Goal: Book appointment/travel/reservation

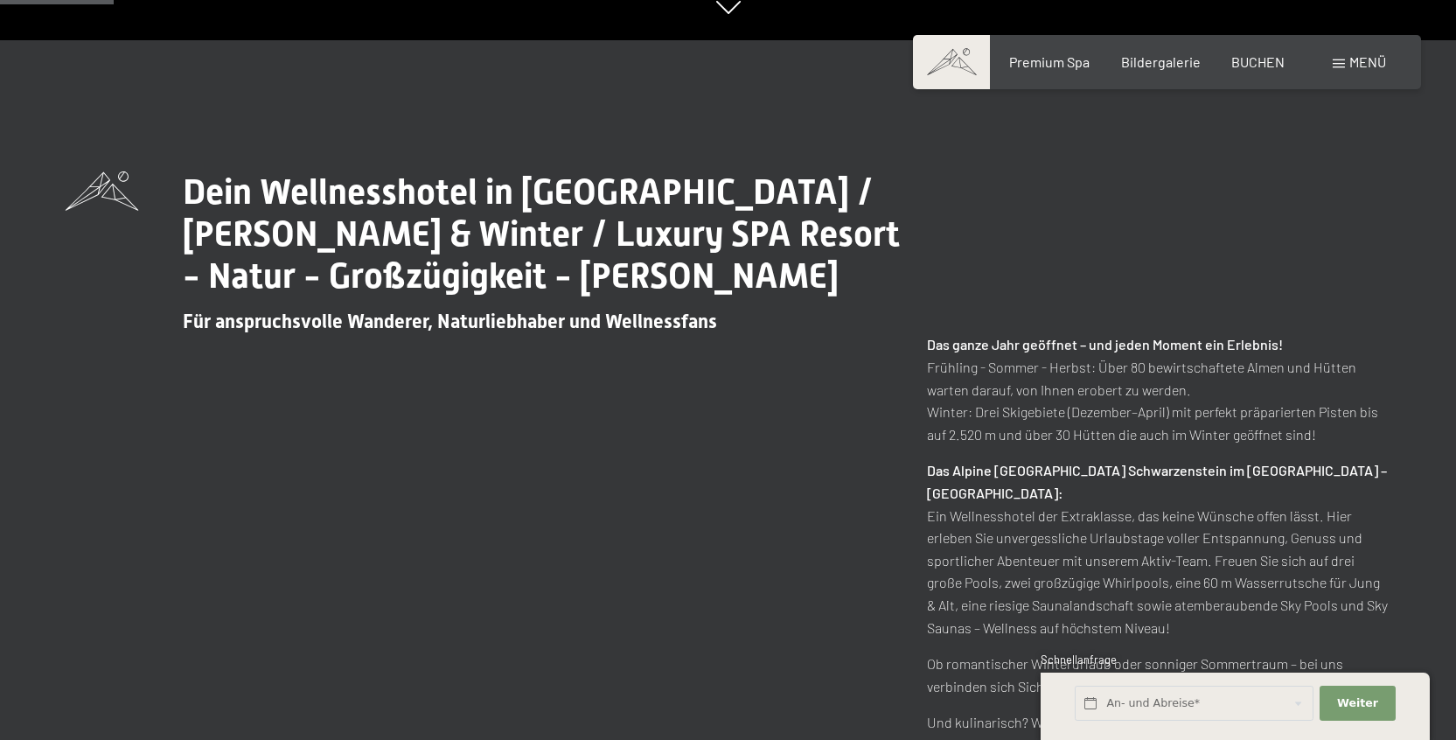
scroll to position [736, 0]
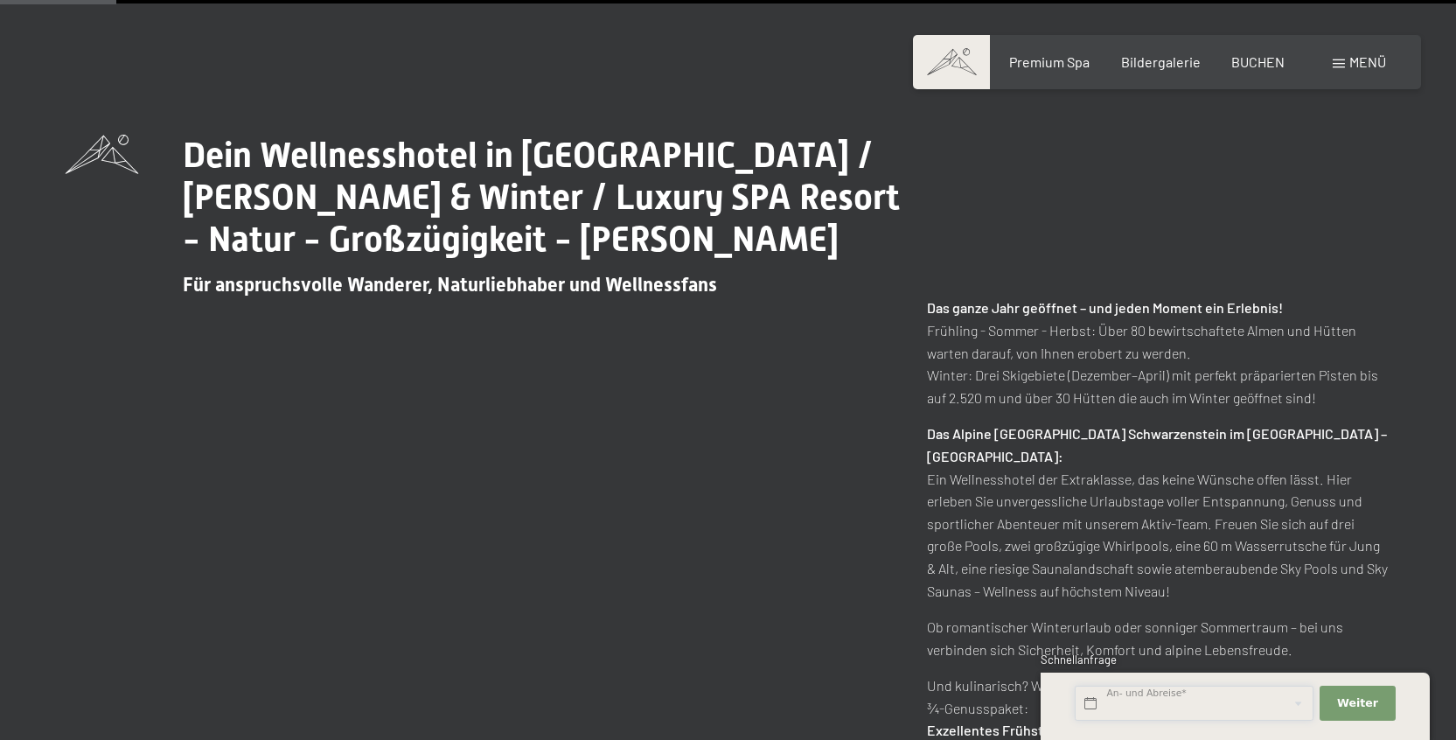
click at [1203, 699] on input "text" at bounding box center [1194, 704] width 239 height 36
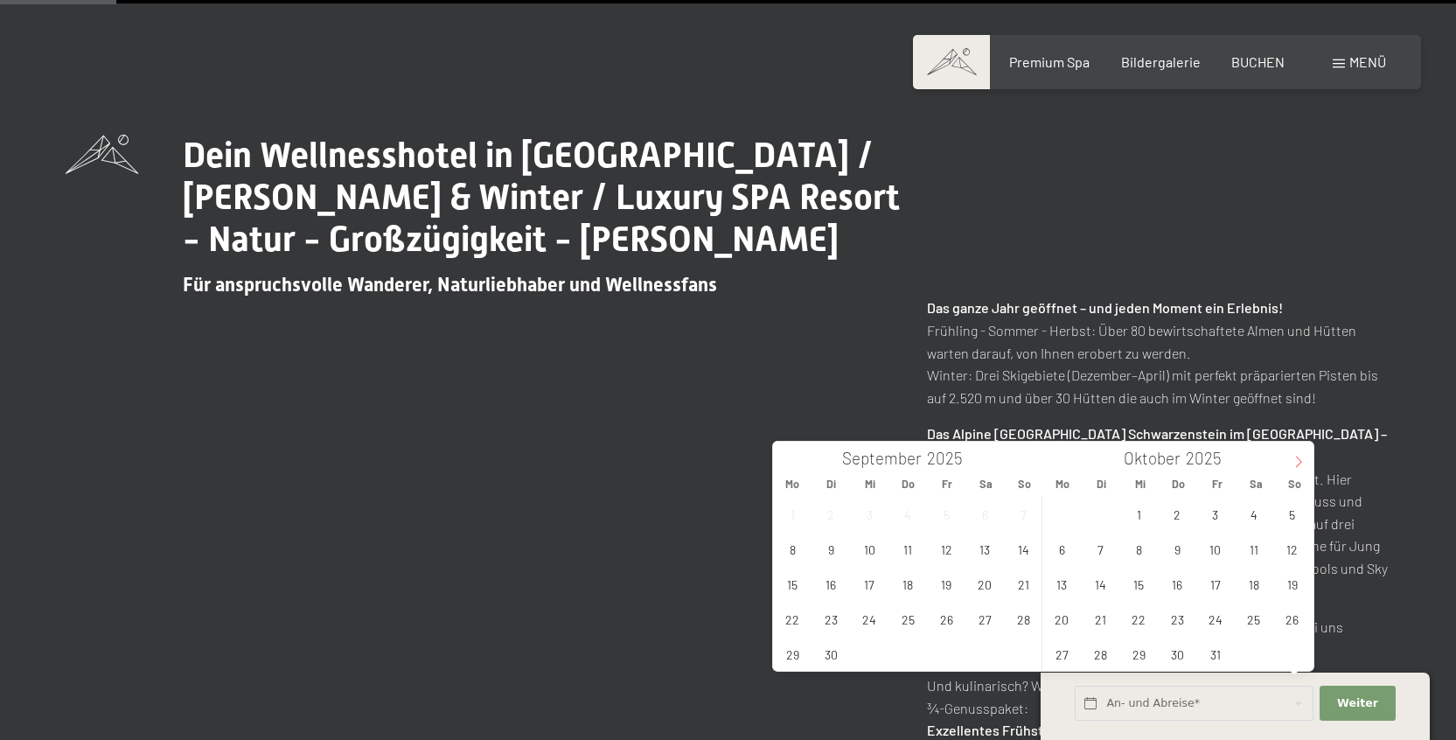
click at [1297, 468] on icon at bounding box center [1299, 462] width 12 height 12
click at [1297, 467] on icon at bounding box center [1299, 462] width 6 height 11
click at [1066, 653] on span "29" at bounding box center [1062, 654] width 34 height 34
type input "[DATE]"
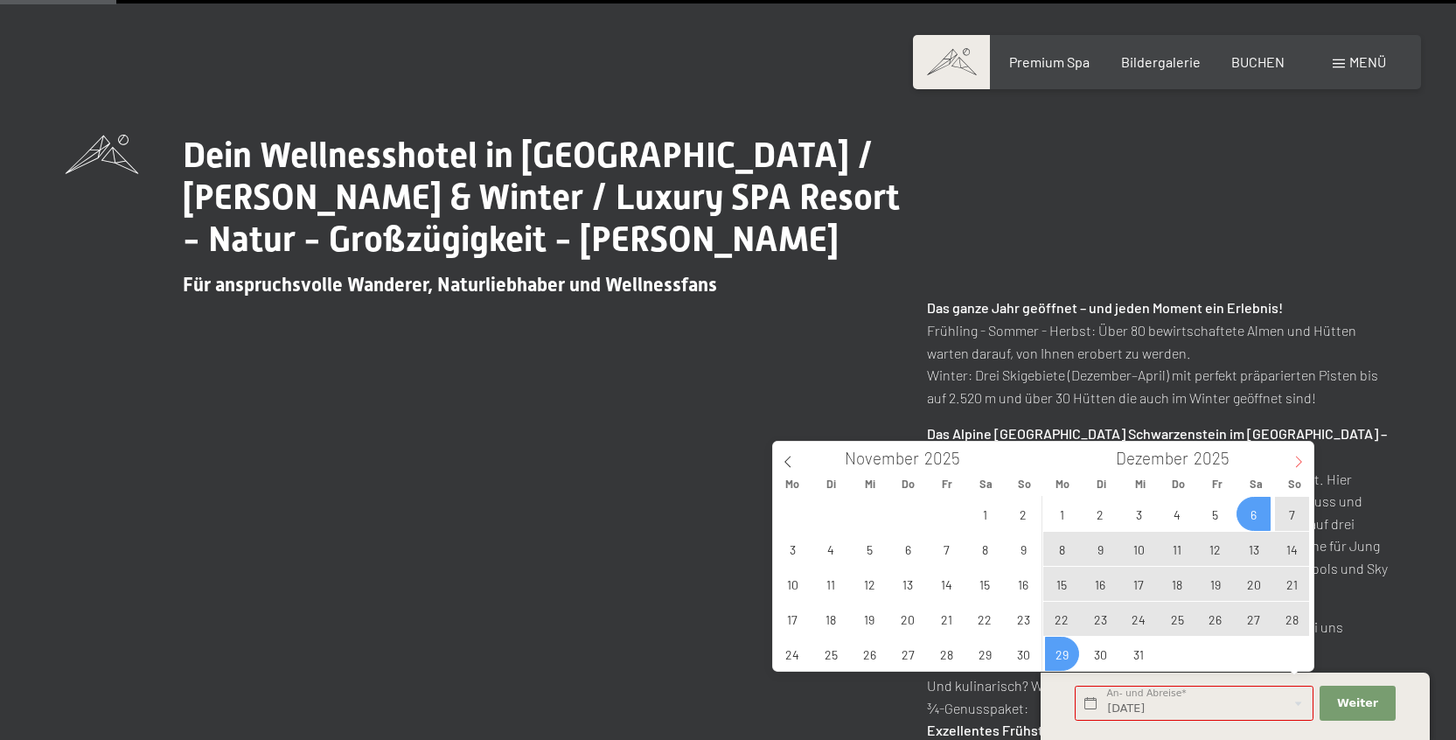
click at [1295, 464] on icon at bounding box center [1299, 462] width 12 height 12
type input "2026"
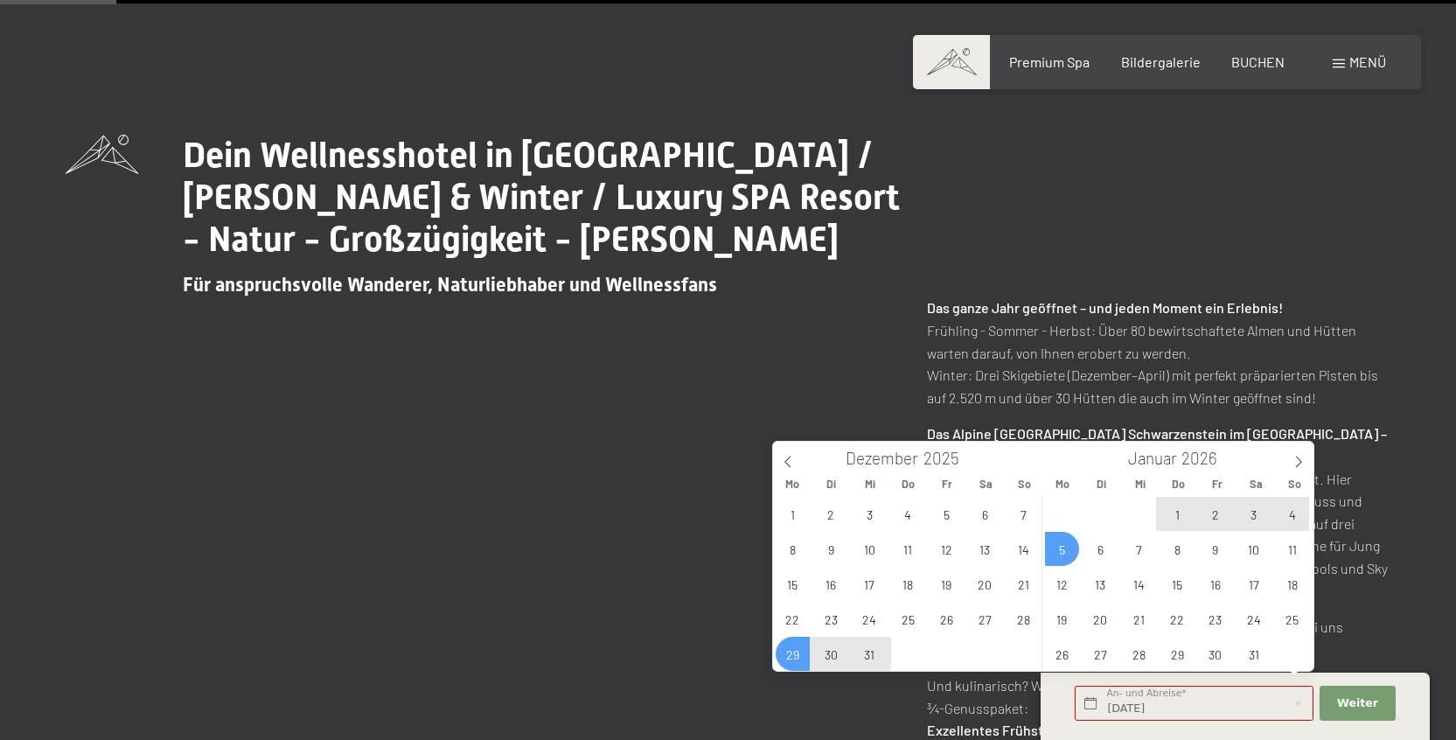
click at [1062, 552] on span "5" at bounding box center [1062, 549] width 34 height 34
type input "[DATE] - [DATE]"
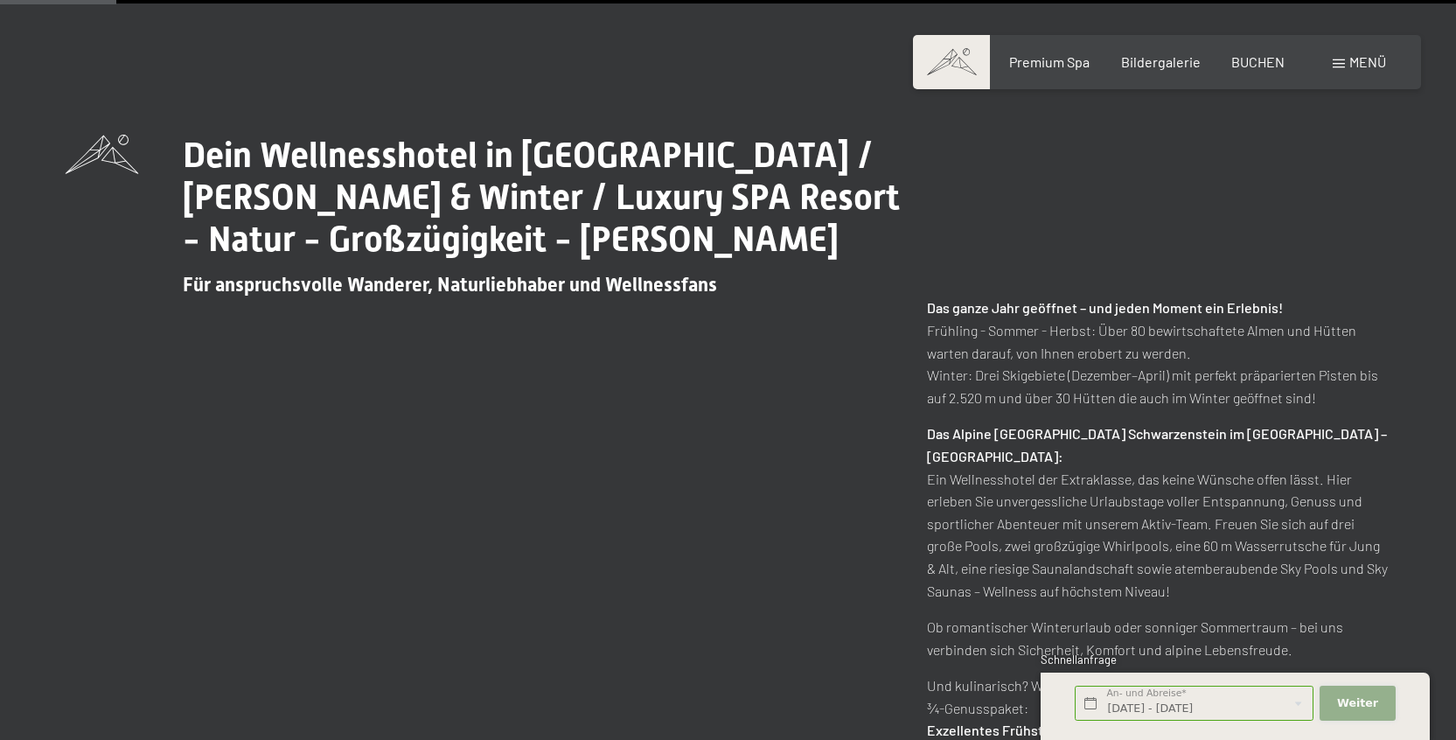
click at [1349, 702] on span "Weiter" at bounding box center [1357, 703] width 41 height 16
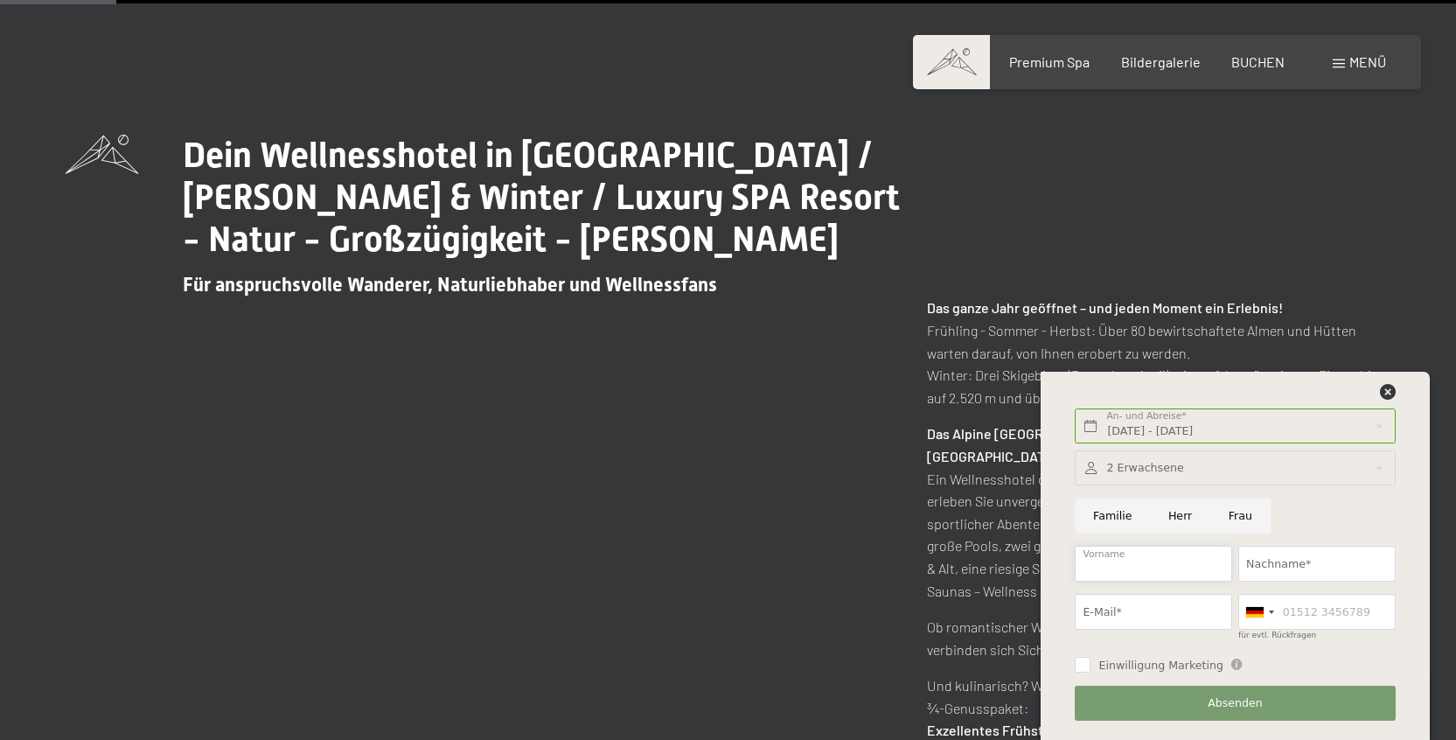
click at [1119, 561] on input "Vorname" at bounding box center [1153, 564] width 157 height 36
type input "[PERSON_NAME]"
type input "017612377123"
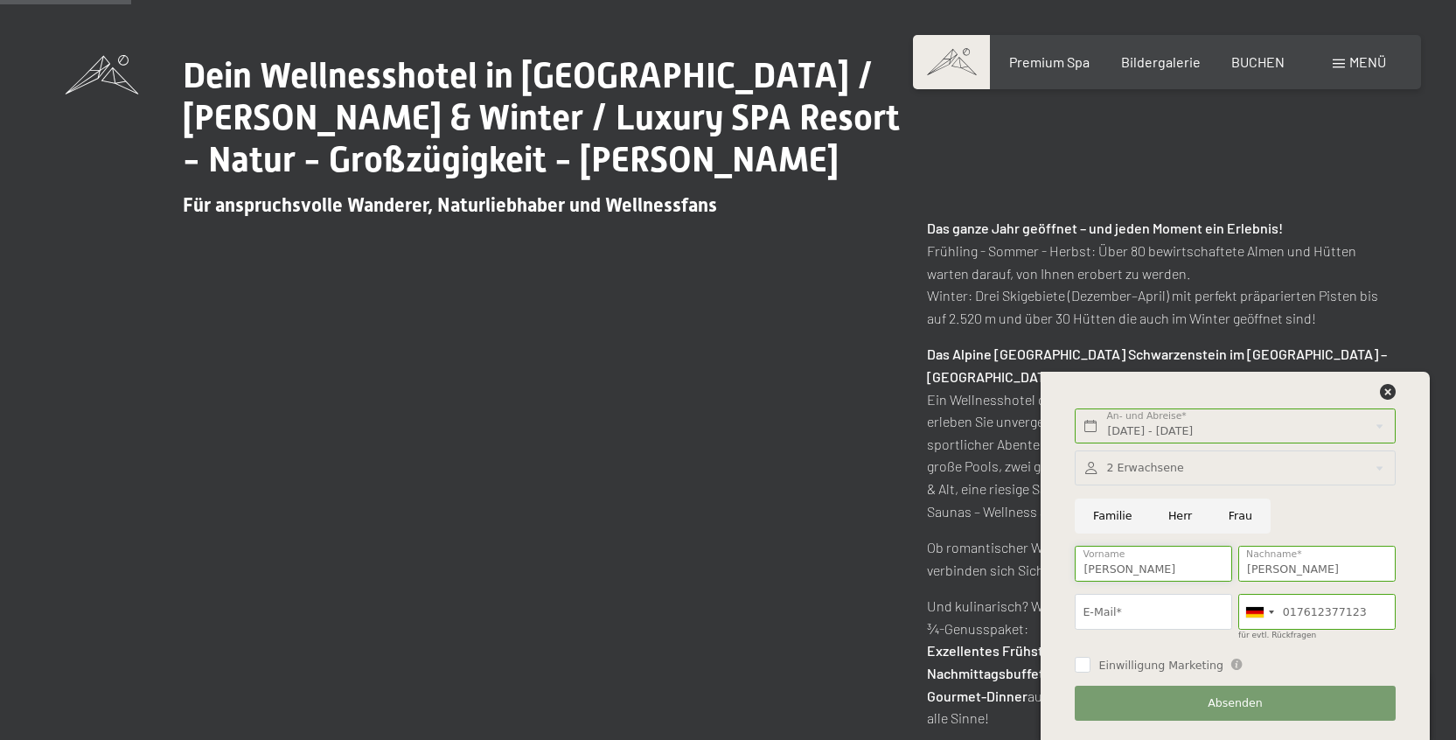
scroll to position [828, 0]
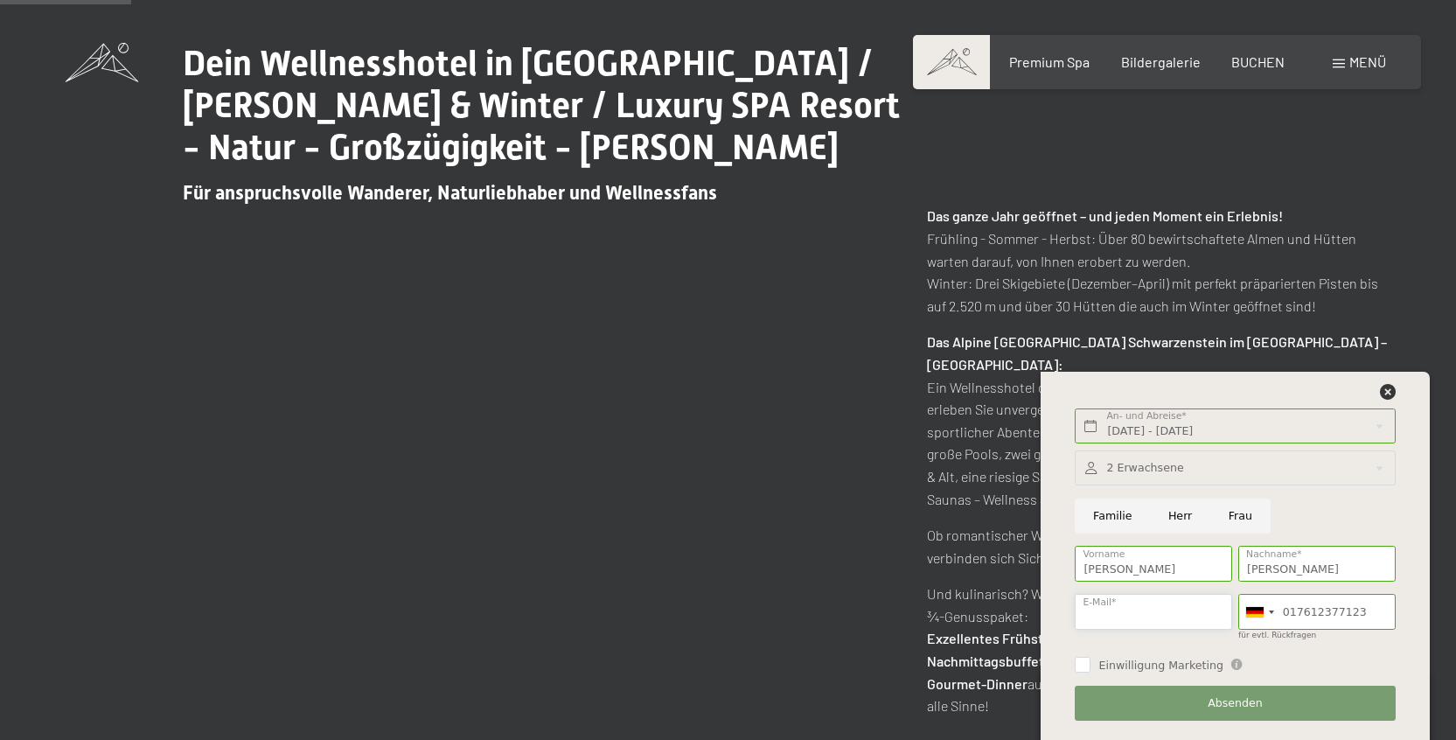
click at [1119, 607] on input "E-Mail*" at bounding box center [1153, 612] width 157 height 36
type input "[PERSON_NAME][EMAIL_ADDRESS][PERSON_NAME][DOMAIN_NAME]"
click at [1223, 696] on span "Absenden" at bounding box center [1235, 703] width 55 height 16
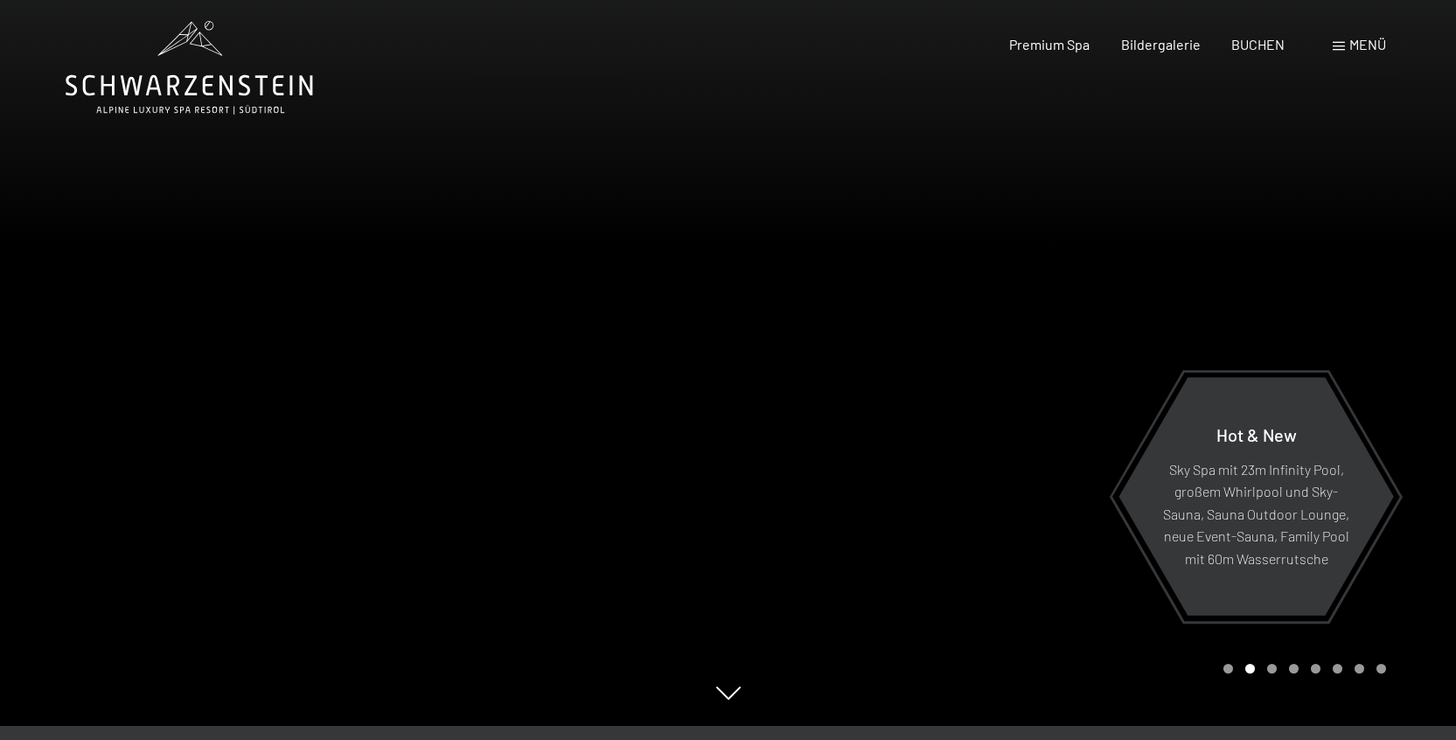
scroll to position [0, 0]
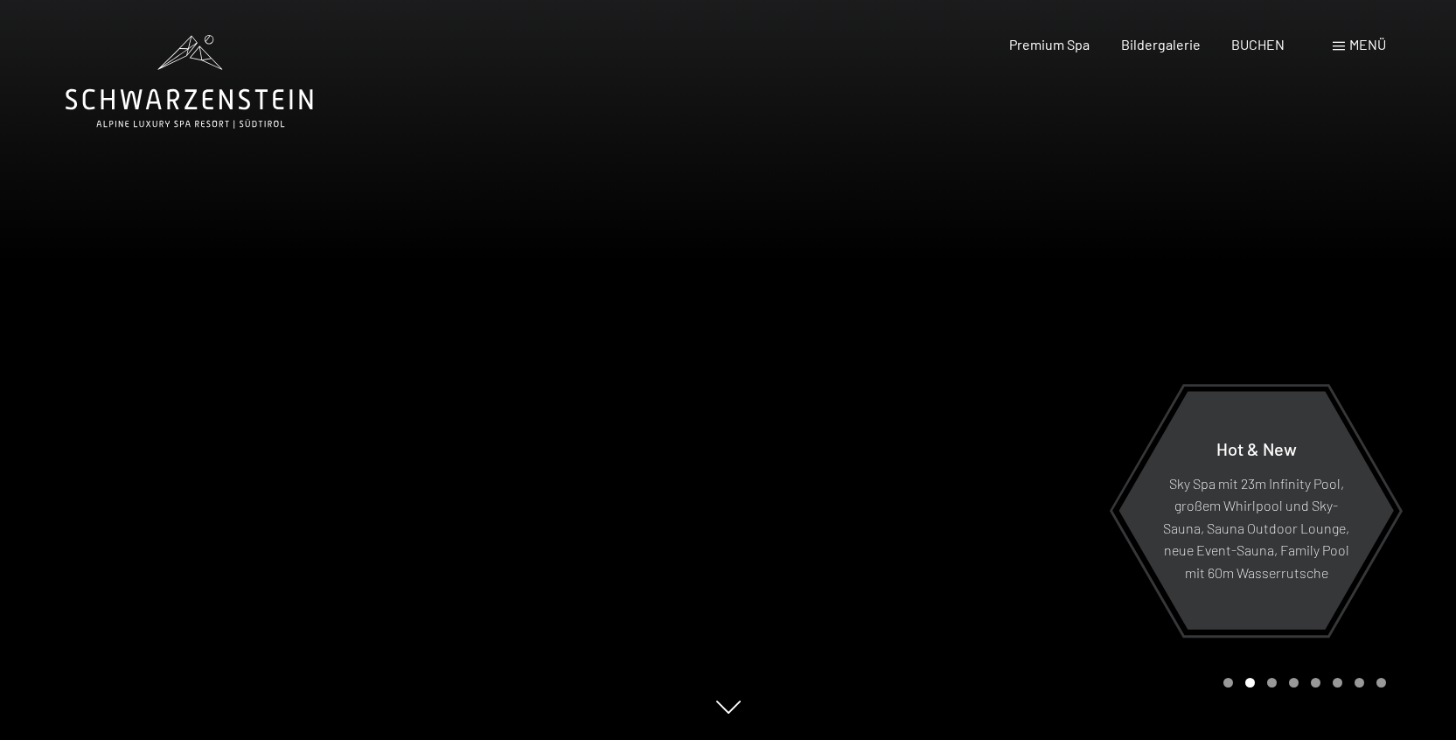
click at [1370, 361] on div at bounding box center [1093, 370] width 729 height 740
